Goal: Task Accomplishment & Management: Use online tool/utility

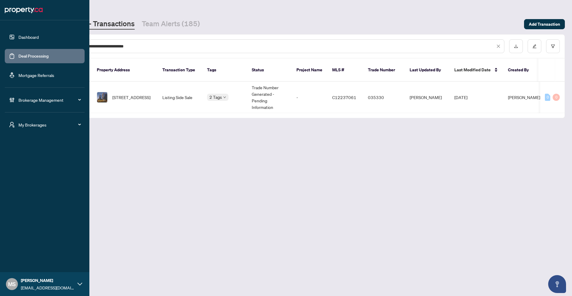
click at [33, 129] on div "My Brokerages" at bounding box center [45, 124] width 80 height 14
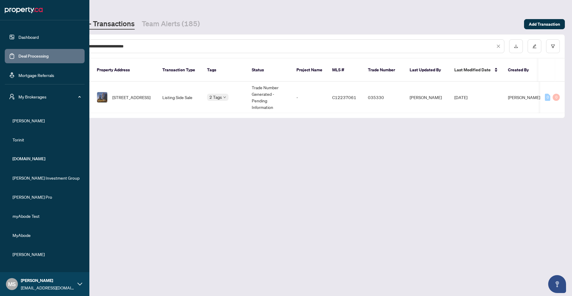
click at [25, 119] on span "RAHR" at bounding box center [47, 120] width 68 height 7
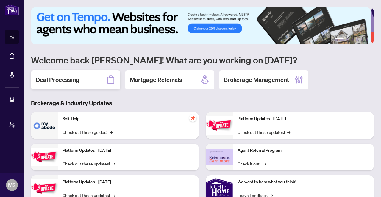
click at [92, 82] on div "Deal Processing" at bounding box center [75, 79] width 89 height 19
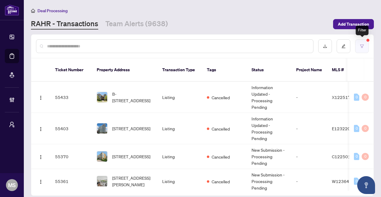
click at [360, 45] on icon "filter" at bounding box center [362, 46] width 4 height 4
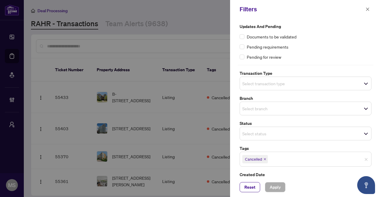
click at [265, 158] on icon "close" at bounding box center [265, 159] width 3 height 3
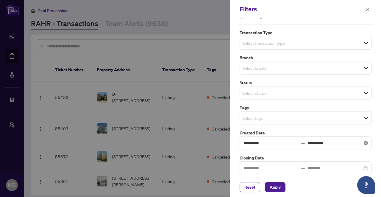
scroll to position [41, 0]
click at [328, 142] on input "**********" at bounding box center [335, 142] width 55 height 7
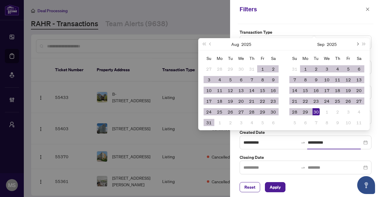
click at [356, 45] on button "Next month (PageDown)" at bounding box center [357, 44] width 7 height 12
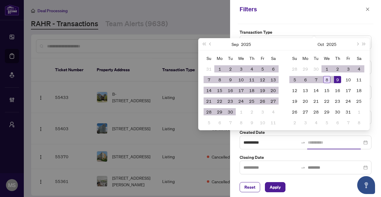
type input "**********"
click at [327, 79] on div "8" at bounding box center [327, 79] width 7 height 7
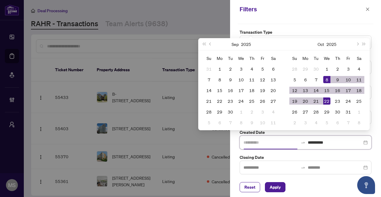
type input "**********"
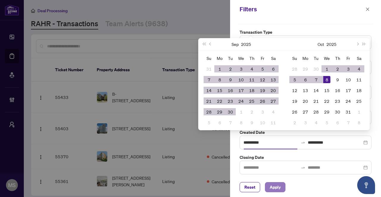
click at [271, 190] on span "Apply" at bounding box center [275, 187] width 11 height 10
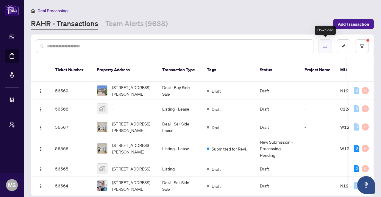
click at [329, 43] on button "button" at bounding box center [326, 46] width 14 height 14
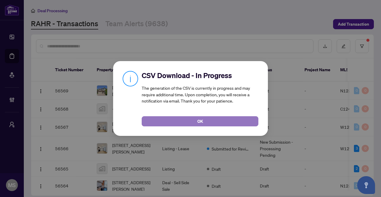
click at [182, 121] on button "OK" at bounding box center [200, 121] width 117 height 10
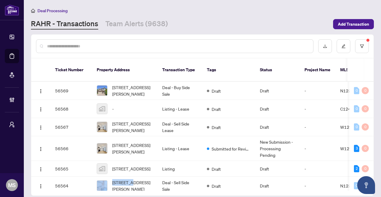
drag, startPoint x: 92, startPoint y: 184, endPoint x: 141, endPoint y: 182, distance: 48.9
click at [142, 182] on div "Ticket Number Property Address Transaction Type Tags Status Project Name MLS # …" at bounding box center [202, 126] width 343 height 137
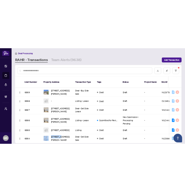
scroll to position [0, 0]
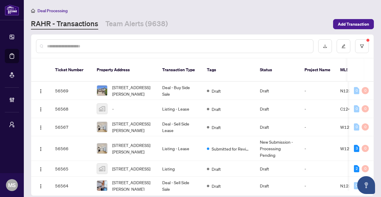
click at [260, 18] on div "Deal Processing RAHR - Transactions Team Alerts (9638) Add Transaction" at bounding box center [202, 18] width 343 height 22
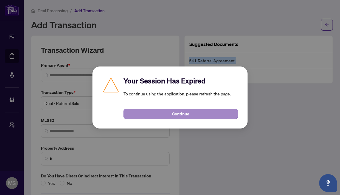
scroll to position [33, 0]
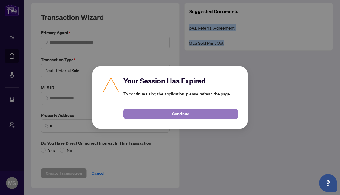
click at [147, 111] on button "Continue" at bounding box center [180, 114] width 114 height 10
